Goal: Find specific page/section: Find specific page/section

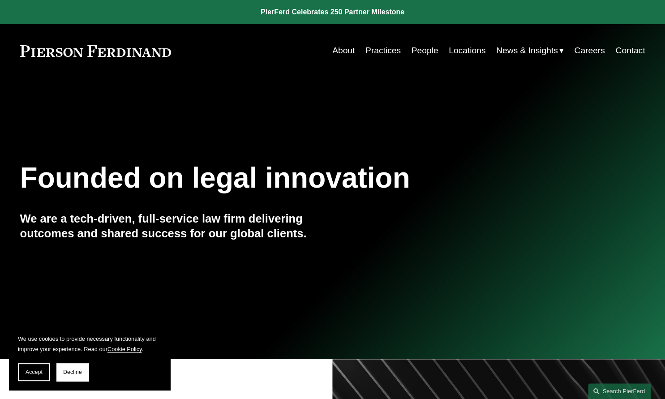
click at [456, 47] on link "Locations" at bounding box center [466, 50] width 37 height 17
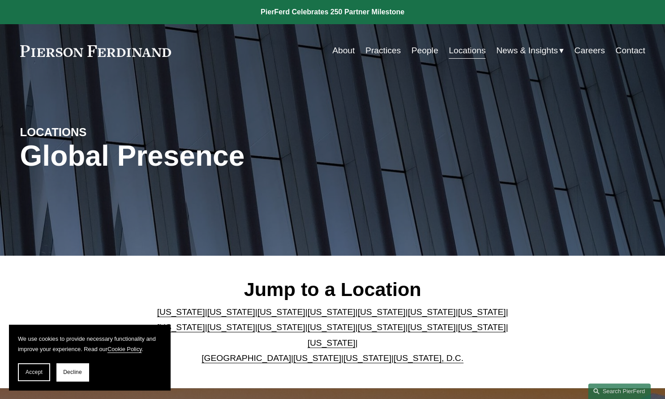
click at [257, 332] on link "New Jersey" at bounding box center [281, 326] width 48 height 9
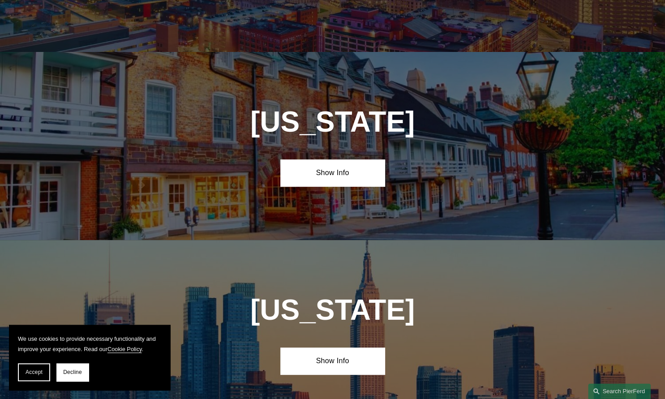
scroll to position [2078, 0]
click at [316, 159] on link "Show Info" at bounding box center [332, 172] width 104 height 27
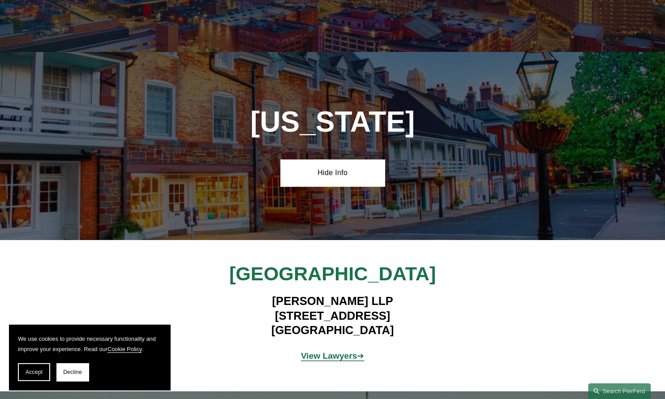
click at [328, 351] on strong "View Lawyers" at bounding box center [329, 355] width 56 height 9
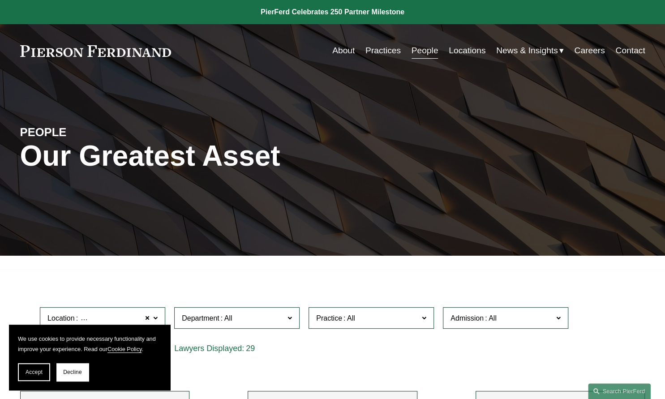
click at [386, 49] on link "Practices" at bounding box center [382, 50] width 35 height 17
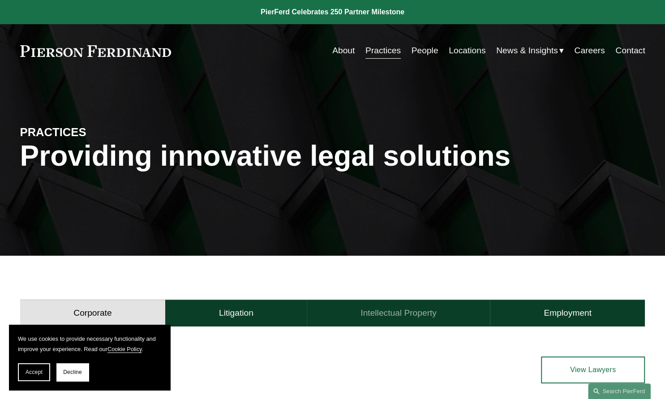
click at [394, 308] on h4 "Intellectual Property" at bounding box center [398, 312] width 76 height 11
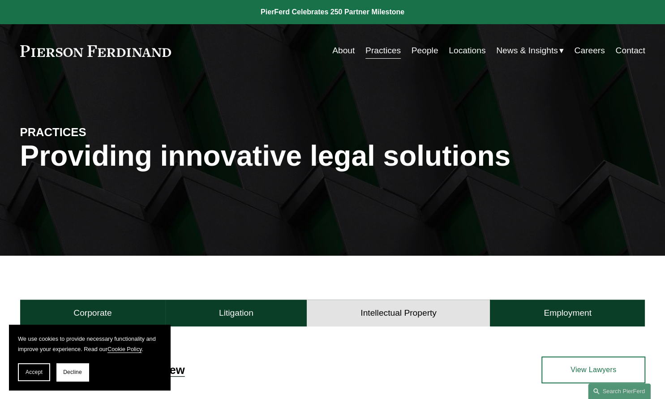
click at [375, 51] on link "Practices" at bounding box center [382, 50] width 35 height 17
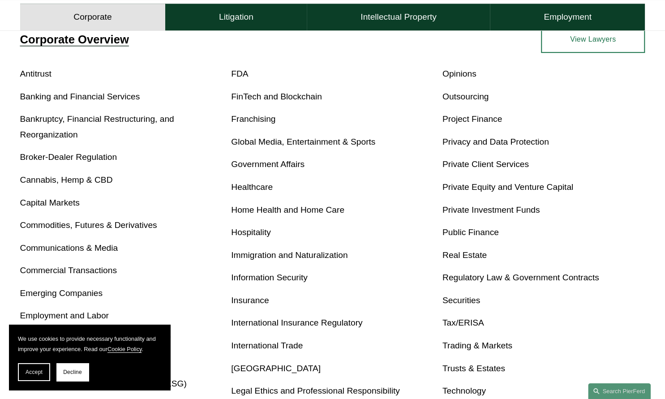
scroll to position [421, 0]
